Goal: Task Accomplishment & Management: Manage account settings

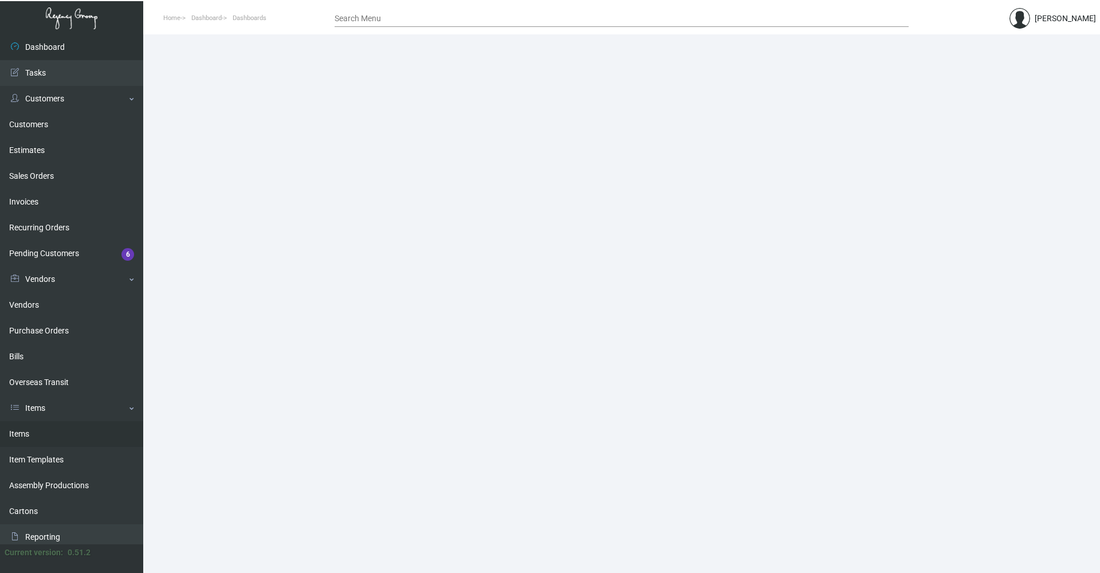
click at [65, 437] on link "Items" at bounding box center [71, 434] width 143 height 26
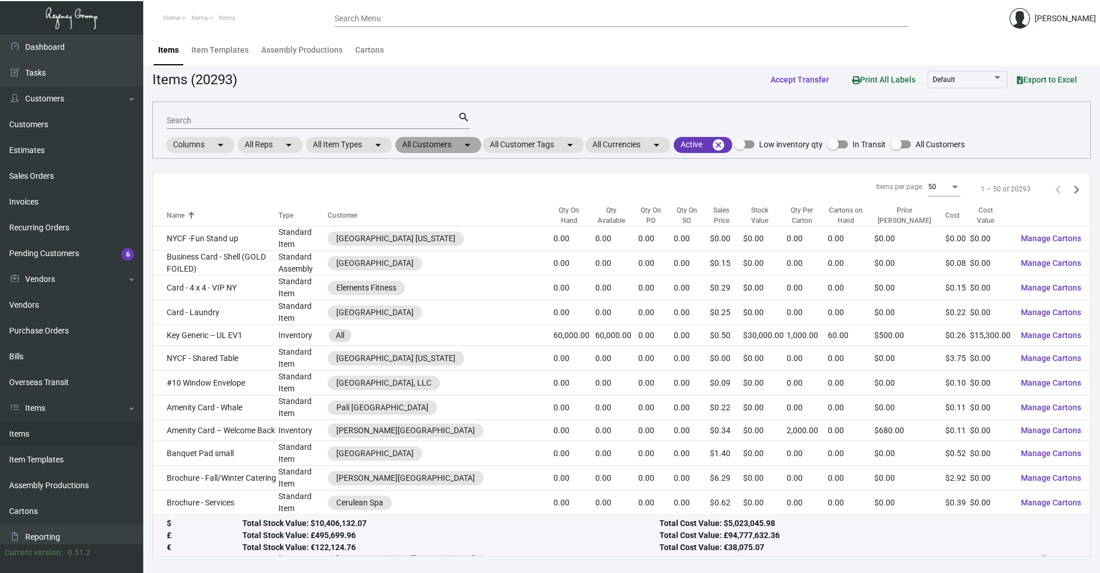
click at [446, 143] on mat-chip "All Customers arrow_drop_down" at bounding box center [438, 145] width 86 height 16
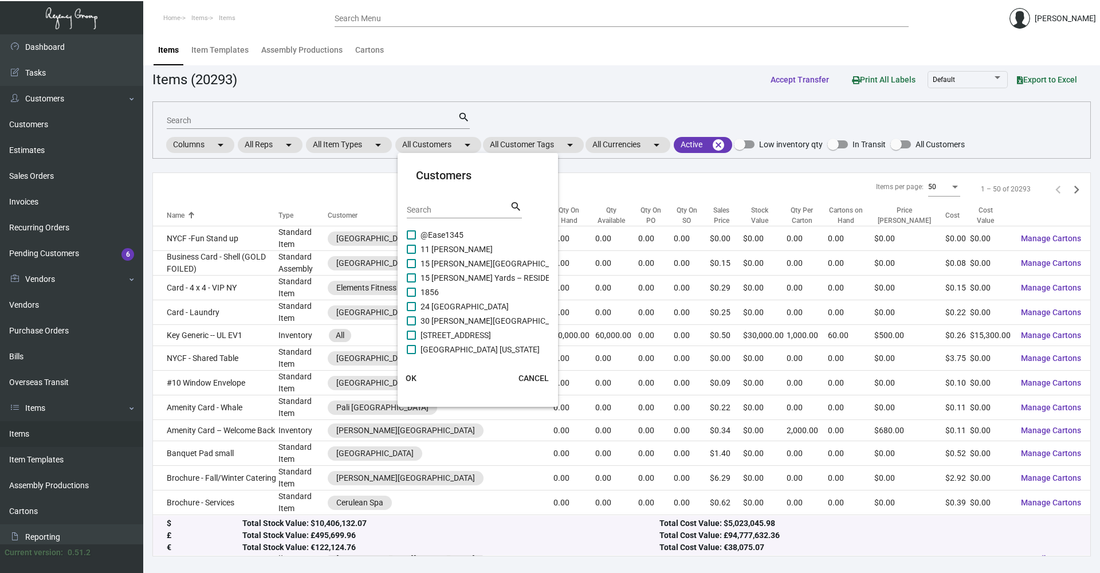
click at [459, 215] on div "Search" at bounding box center [458, 210] width 103 height 18
click at [462, 210] on input "Search" at bounding box center [458, 210] width 103 height 9
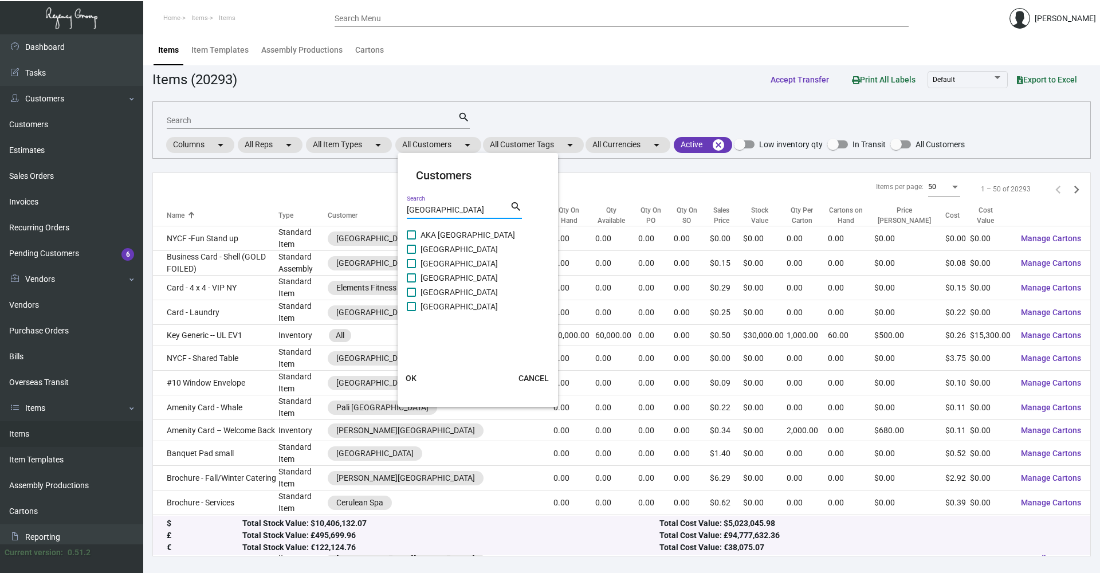
type input "[GEOGRAPHIC_DATA]"
click at [461, 307] on span "[GEOGRAPHIC_DATA]" at bounding box center [459, 307] width 77 height 14
click at [411, 311] on input "[GEOGRAPHIC_DATA]" at bounding box center [411, 311] width 1 height 1
checkbox input "true"
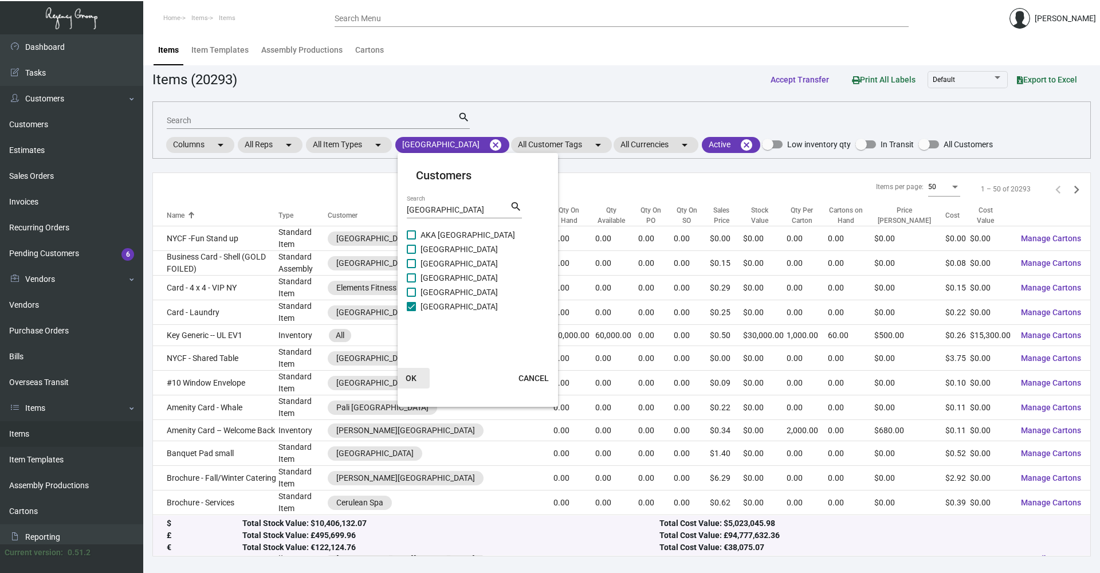
click at [413, 379] on span "OK" at bounding box center [411, 378] width 11 height 9
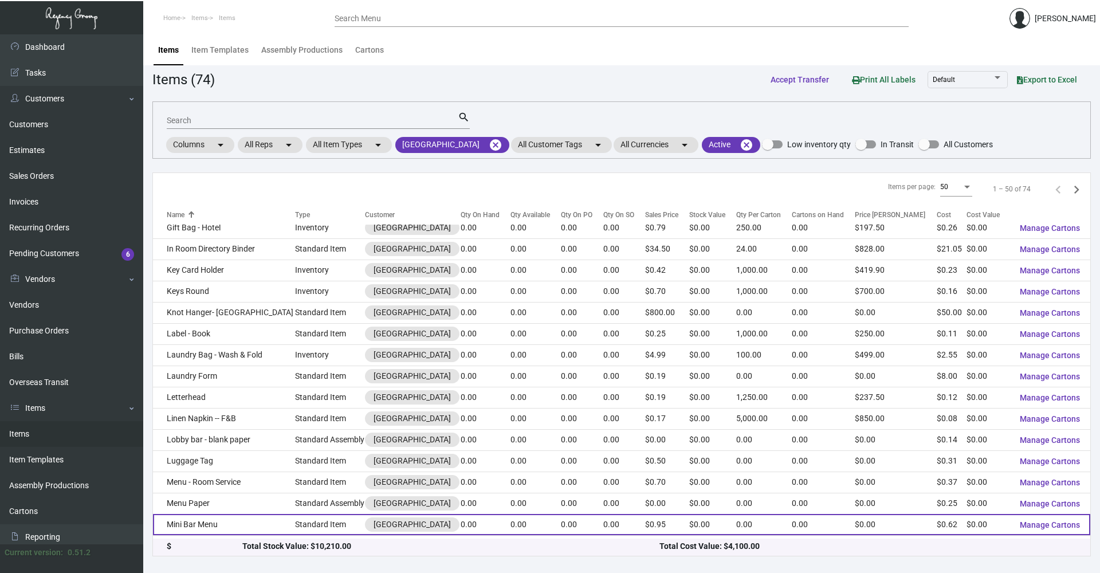
scroll to position [688, 0]
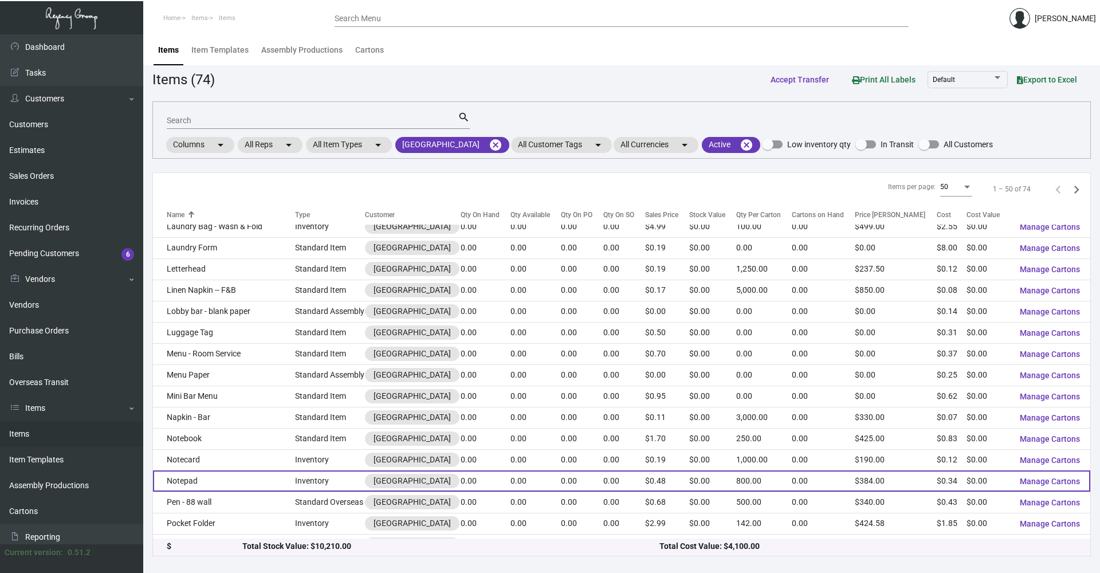
click at [225, 479] on td "Notepad" at bounding box center [224, 480] width 142 height 21
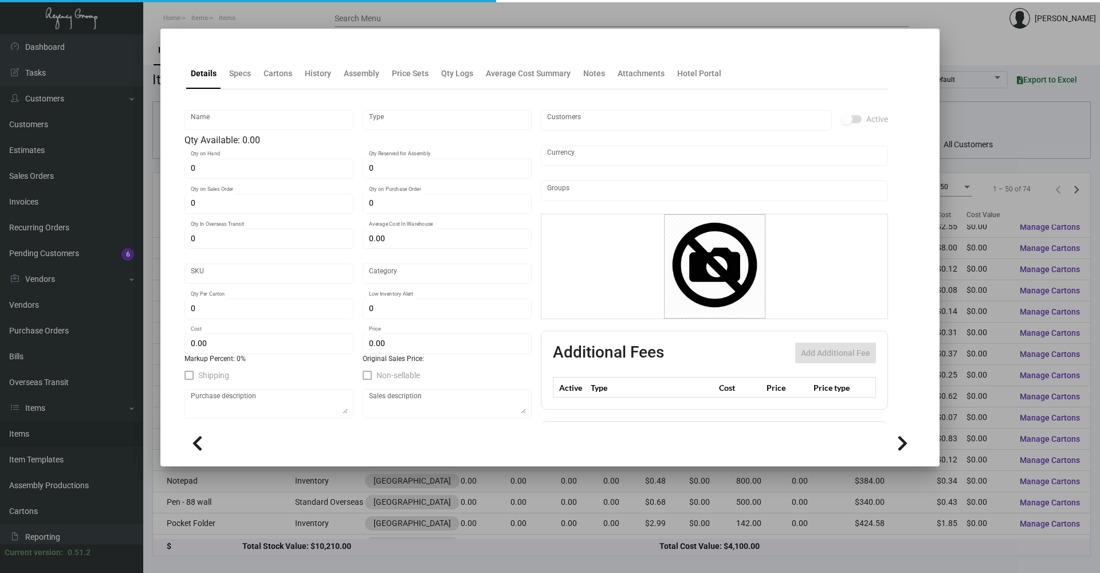
type input "Notepad"
type input "Inventory"
type input "$ 0.00"
type input "88Wall-Notepad-90"
type input "Standard"
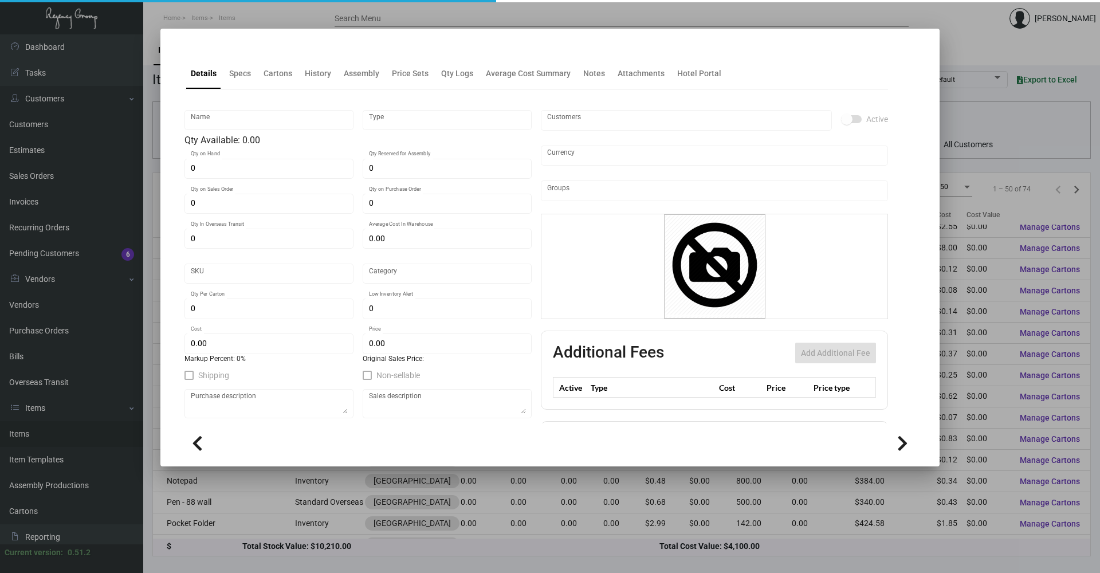
type input "800"
type input "2,500"
type input "$ 0.335"
type input "$ 0.48"
checkbox input "true"
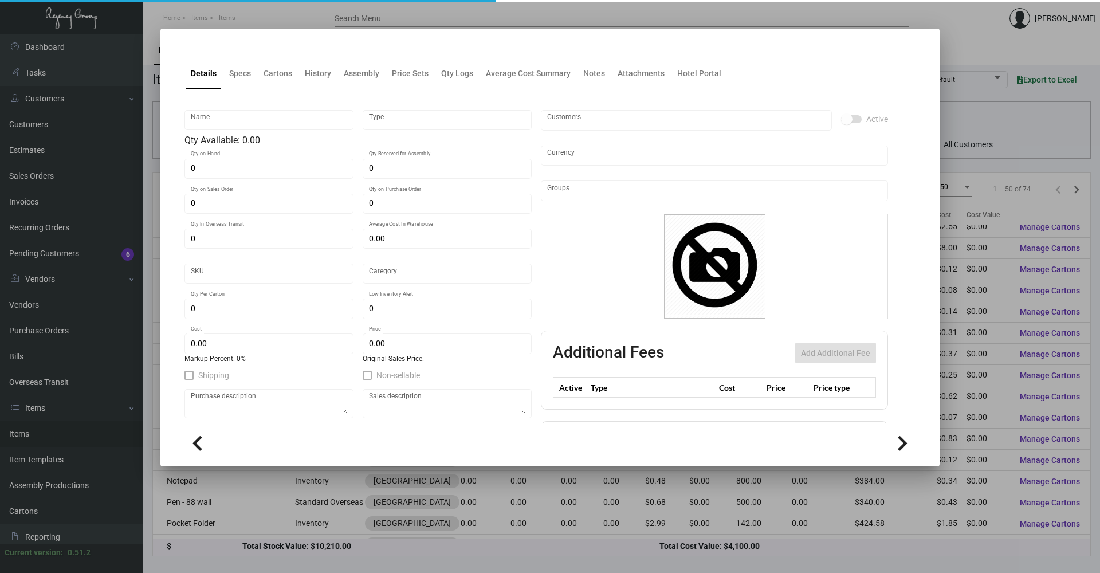
checkbox input "true"
type input "United States Dollar $"
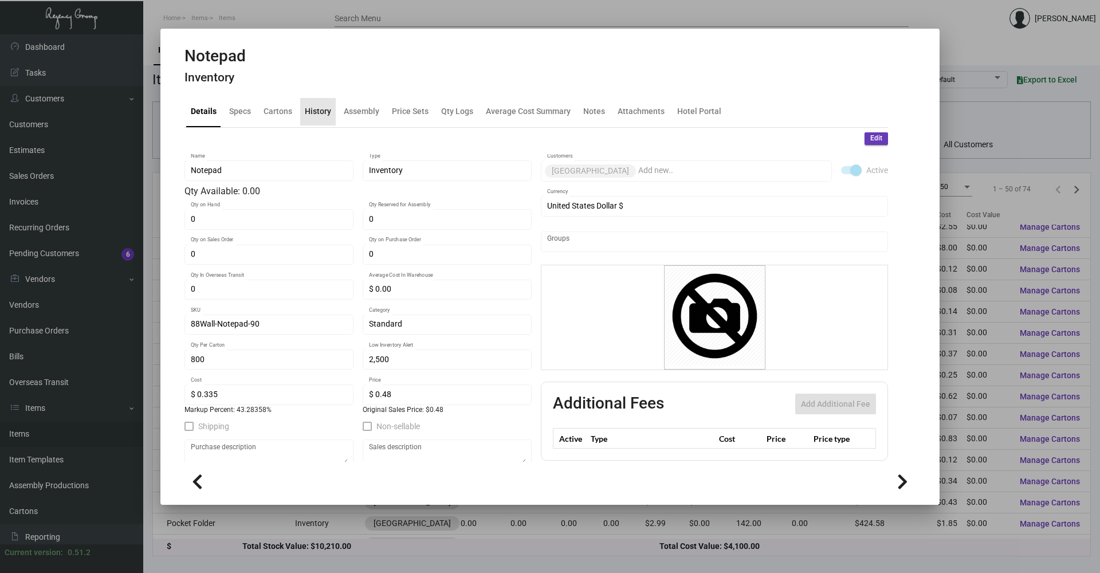
click at [316, 110] on div "History" at bounding box center [318, 111] width 26 height 12
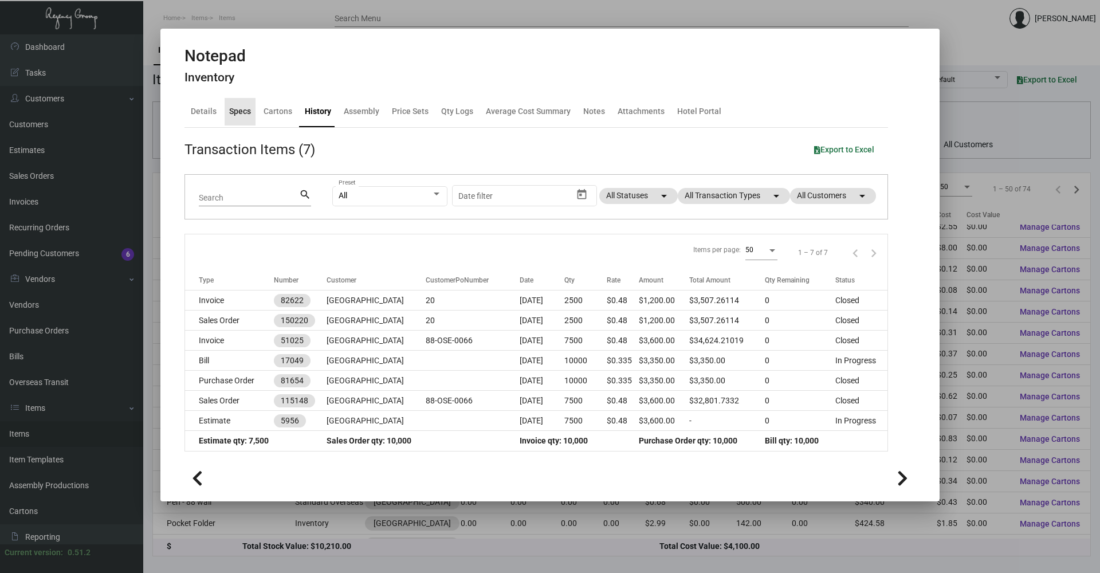
click at [234, 111] on div "Specs" at bounding box center [240, 111] width 22 height 12
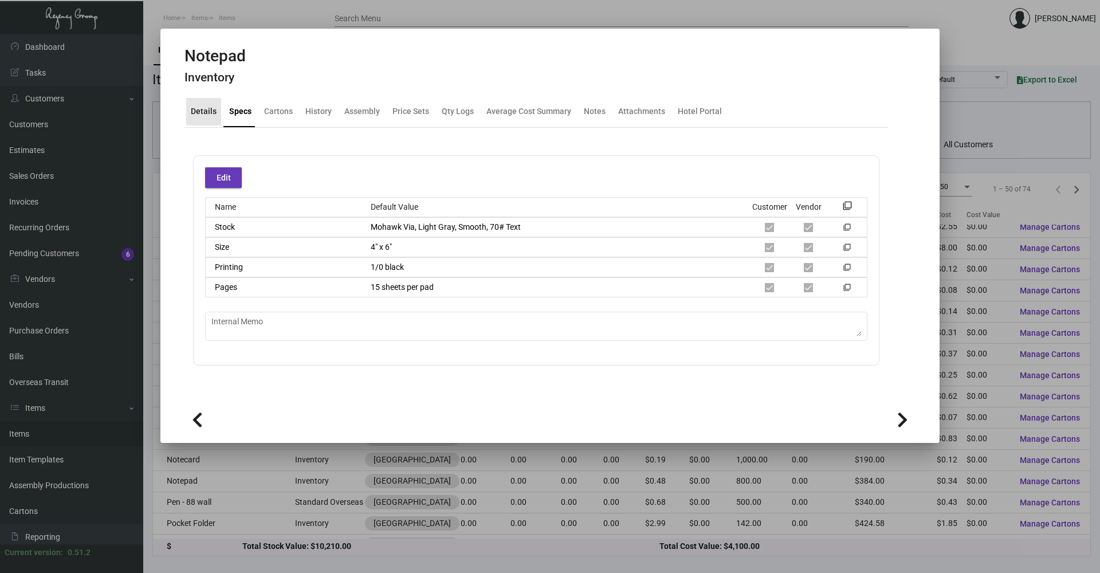
click at [209, 115] on div "Details" at bounding box center [204, 111] width 26 height 12
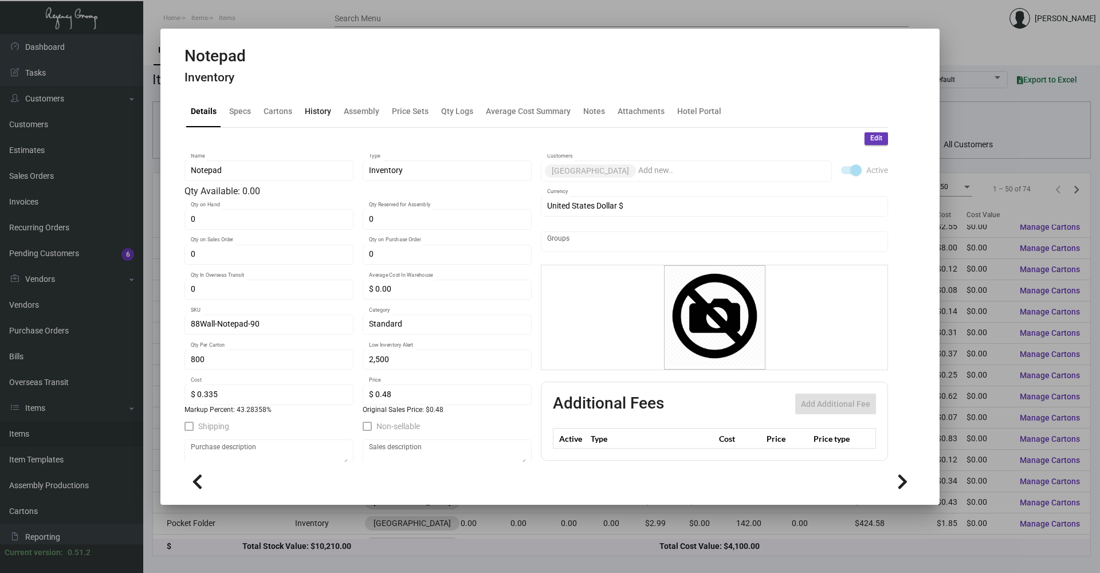
click at [305, 109] on div "History" at bounding box center [318, 111] width 26 height 12
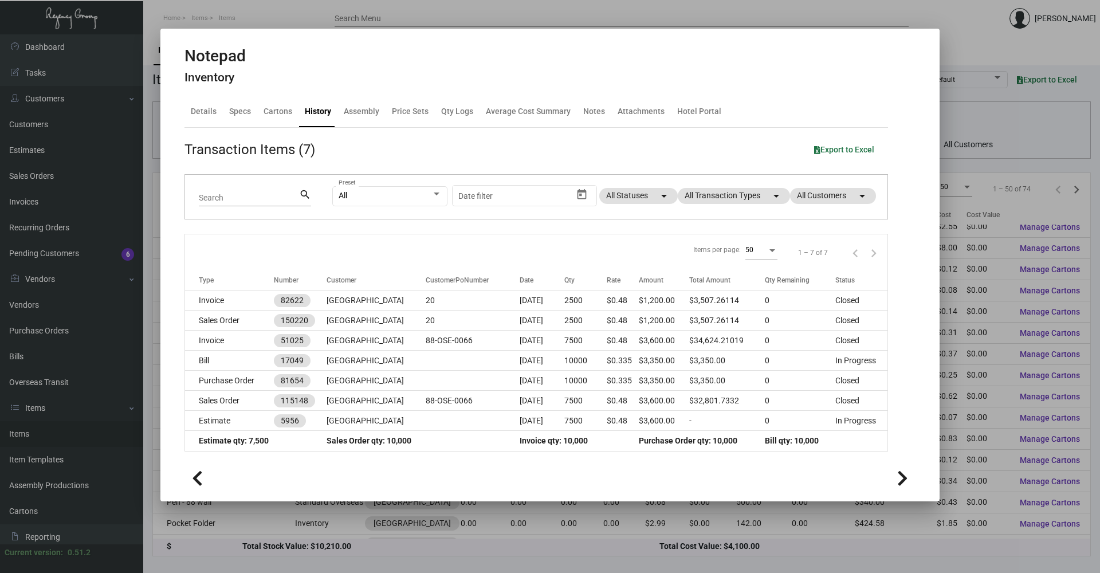
click at [854, 17] on div at bounding box center [550, 286] width 1100 height 573
